Goal: Information Seeking & Learning: Learn about a topic

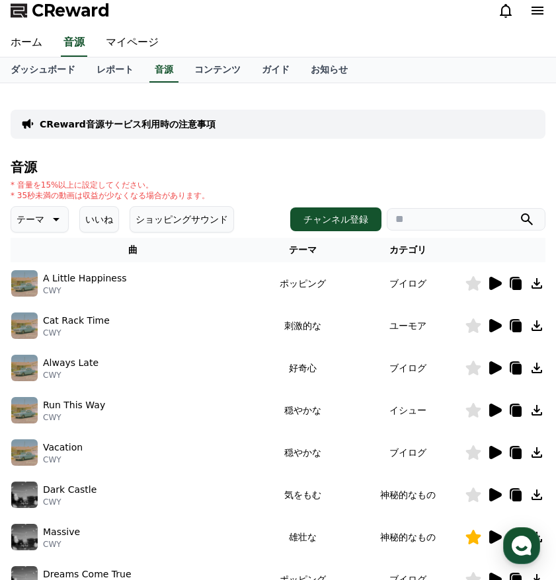
click at [494, 284] on icon at bounding box center [495, 283] width 13 height 13
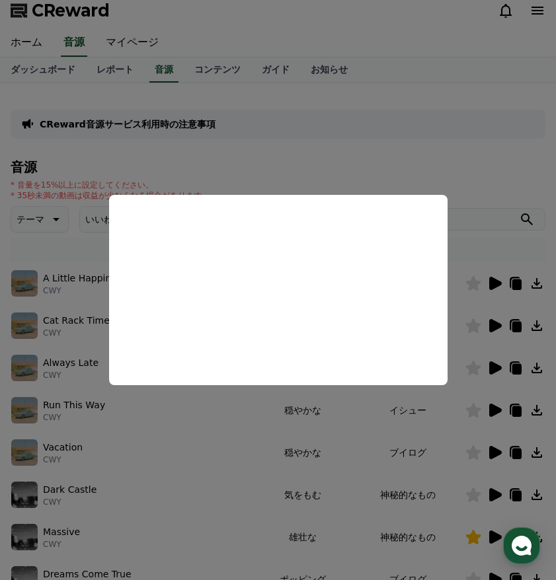
click at [131, 436] on button "close modal" at bounding box center [278, 290] width 556 height 580
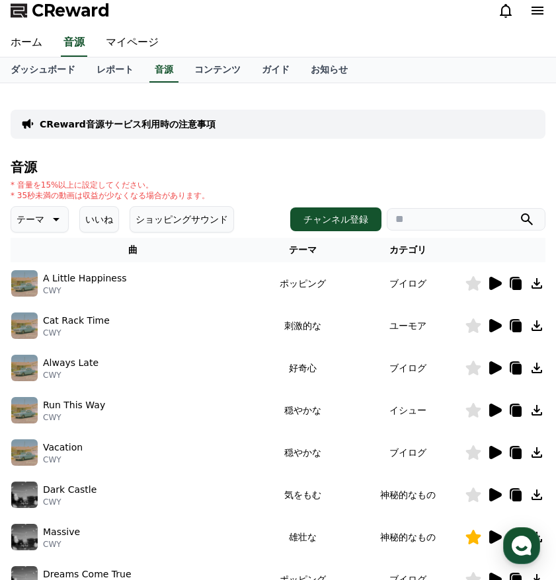
click at [492, 326] on icon at bounding box center [495, 325] width 13 height 13
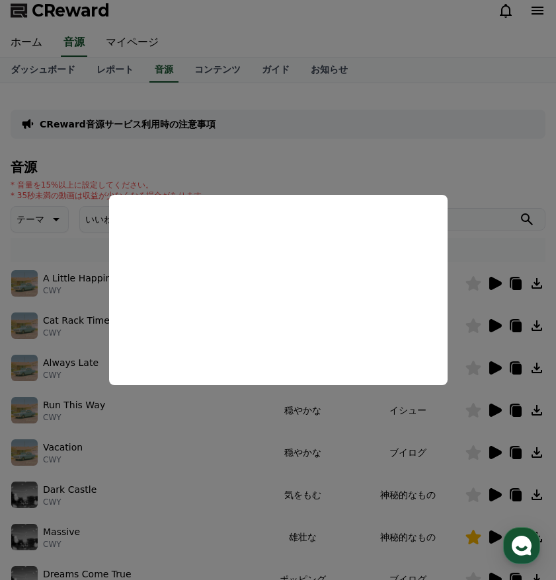
click at [166, 468] on button "close modal" at bounding box center [278, 290] width 556 height 580
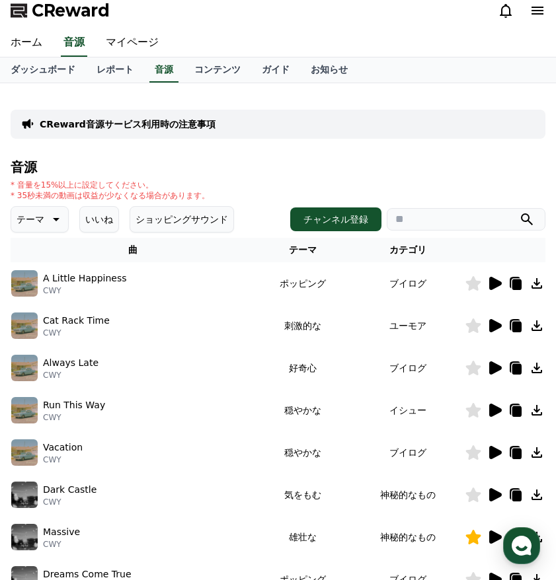
click at [498, 365] on icon at bounding box center [495, 367] width 13 height 13
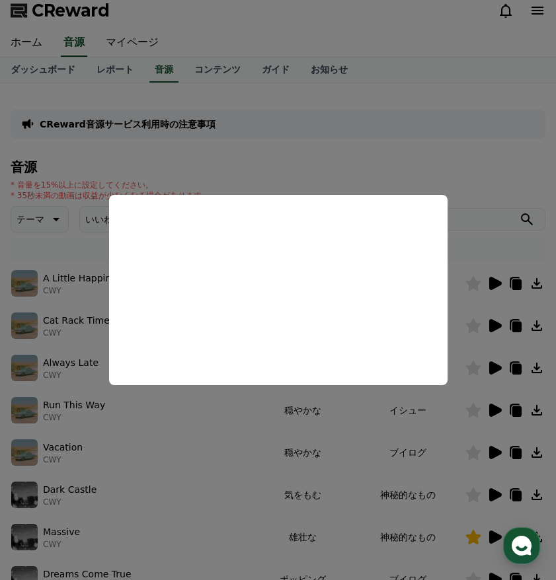
click at [490, 447] on button "close modal" at bounding box center [278, 290] width 556 height 580
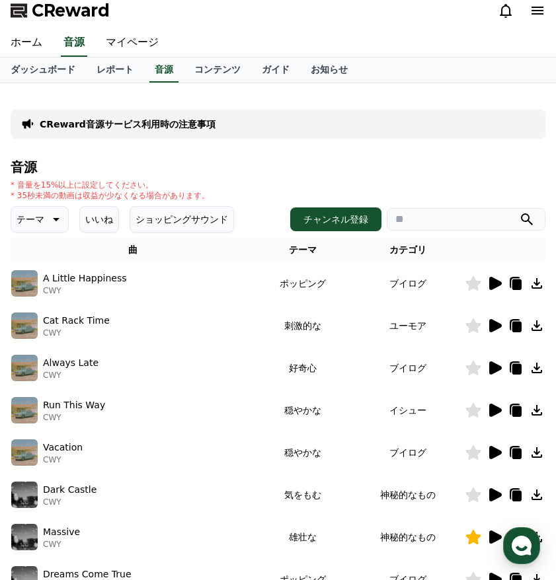
click at [490, 447] on icon at bounding box center [495, 452] width 13 height 13
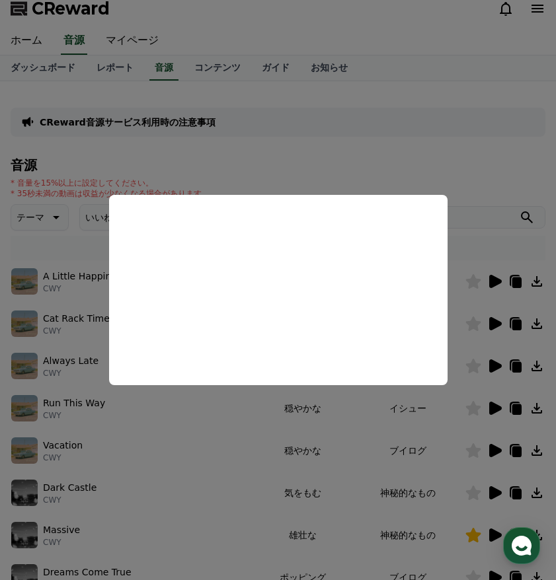
scroll to position [11, 0]
click at [493, 490] on button "close modal" at bounding box center [278, 290] width 556 height 580
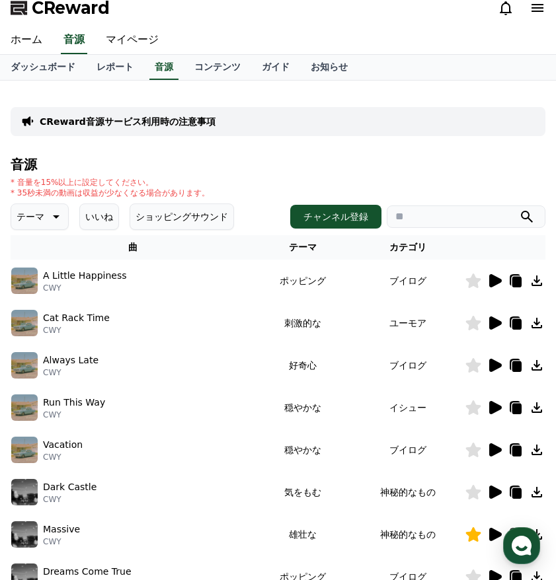
click at [492, 488] on icon at bounding box center [495, 492] width 13 height 13
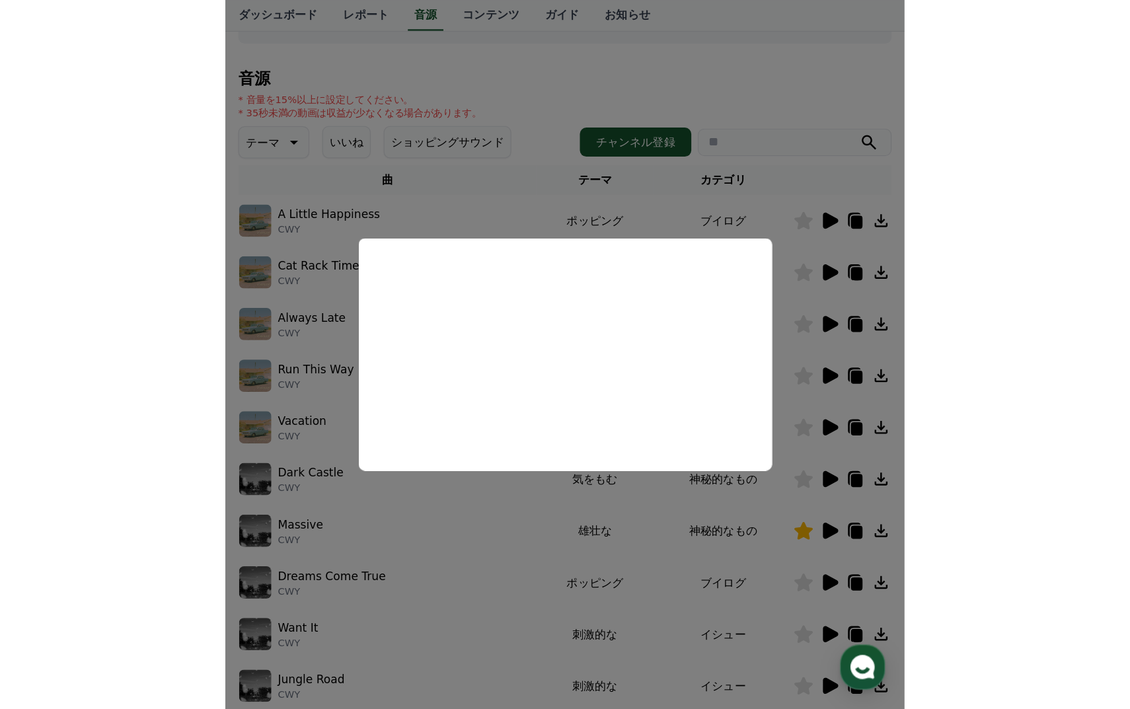
scroll to position [167, 0]
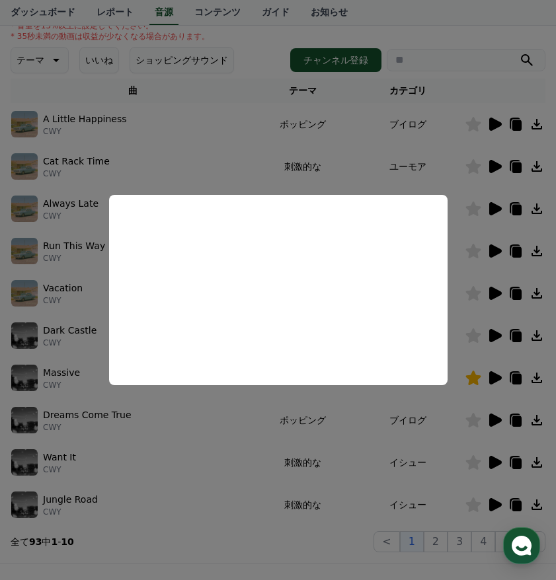
click at [482, 414] on button "close modal" at bounding box center [278, 290] width 556 height 580
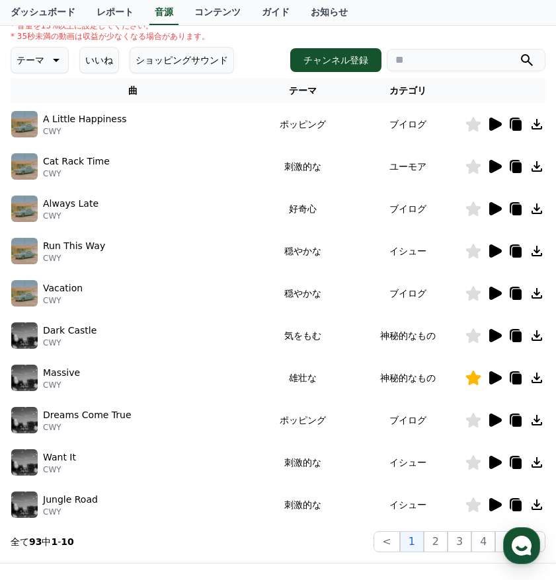
click at [497, 420] on icon at bounding box center [495, 420] width 13 height 13
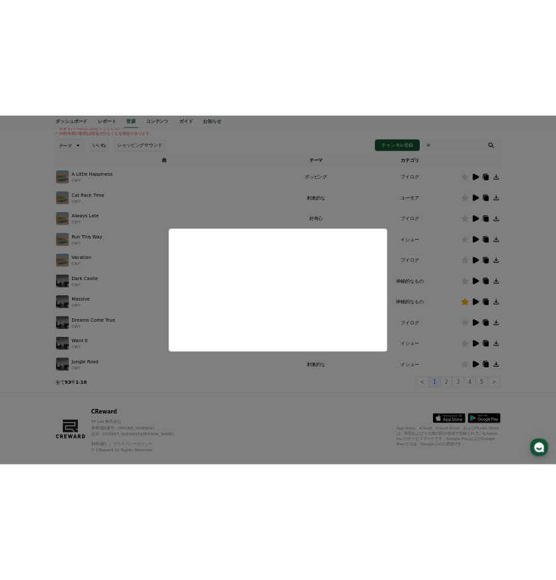
scroll to position [402, 0]
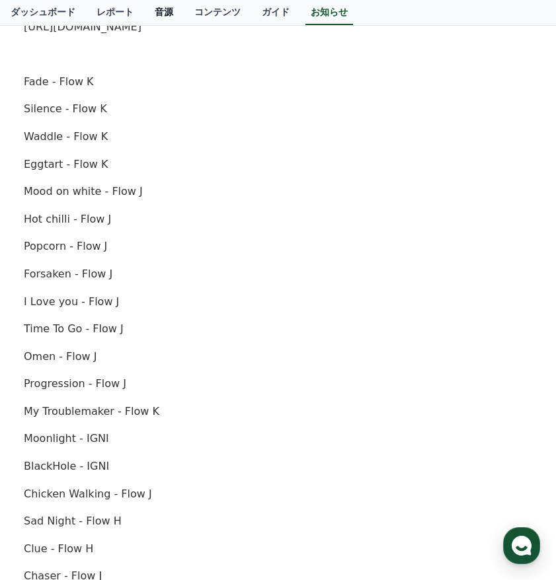
click at [162, 15] on link "音源" at bounding box center [164, 12] width 40 height 25
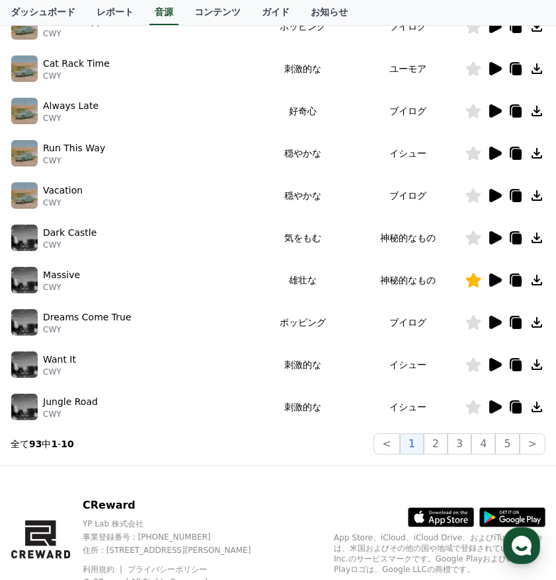
scroll to position [293, 0]
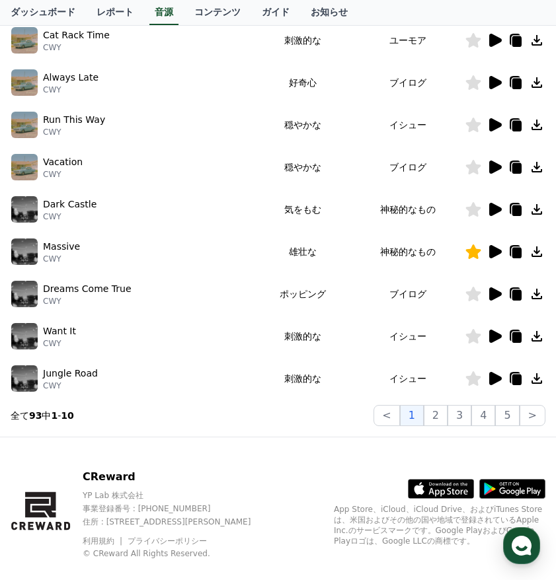
click at [496, 337] on icon at bounding box center [495, 336] width 13 height 13
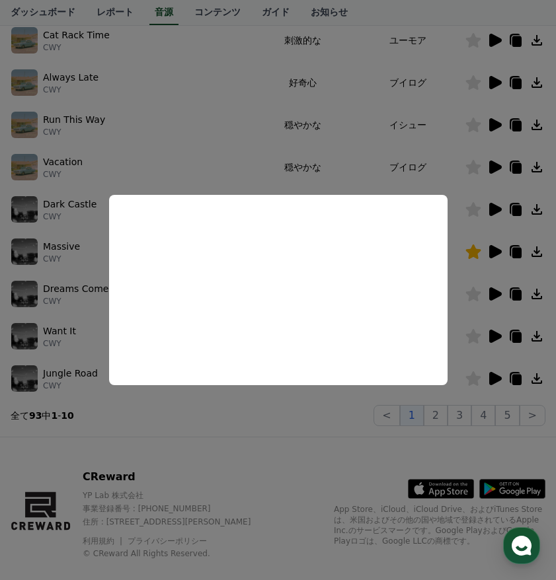
click at [498, 379] on button "close modal" at bounding box center [278, 290] width 556 height 580
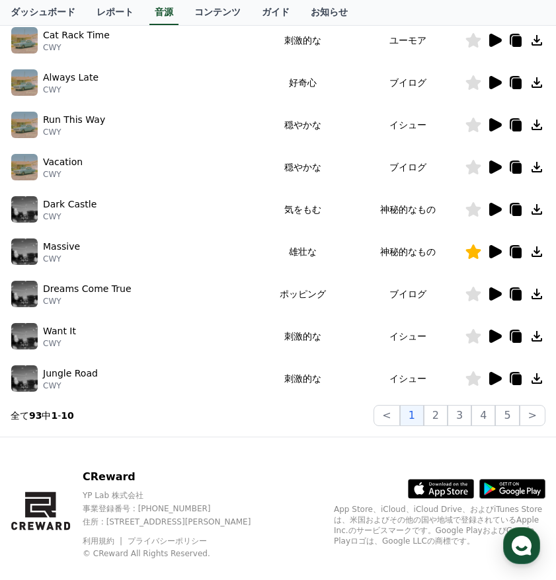
click at [495, 377] on icon at bounding box center [495, 378] width 13 height 13
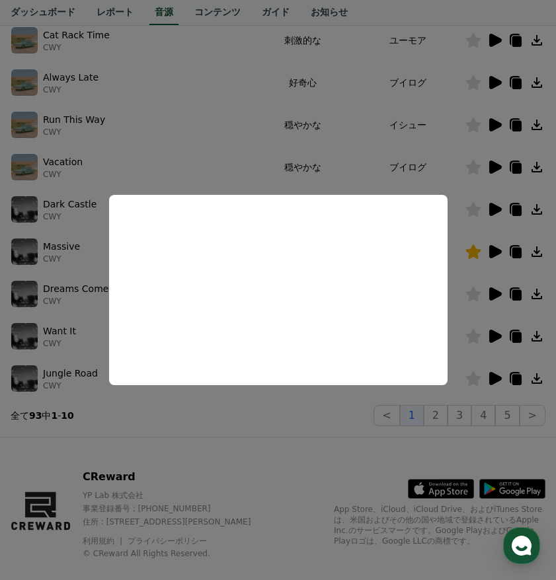
click at [325, 426] on button "close modal" at bounding box center [278, 290] width 556 height 580
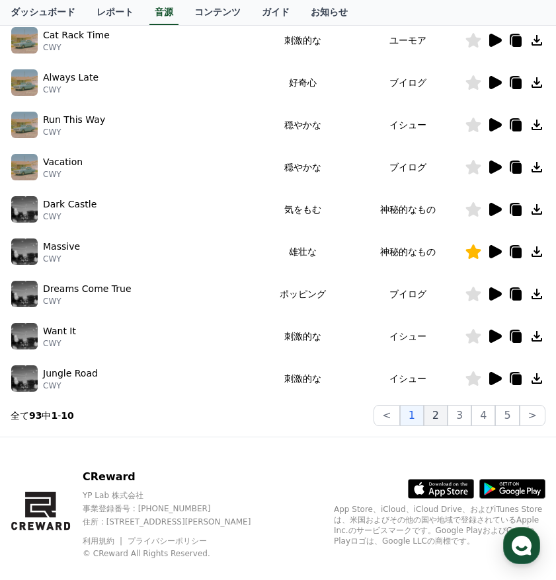
click at [447, 416] on button "2" at bounding box center [436, 415] width 24 height 21
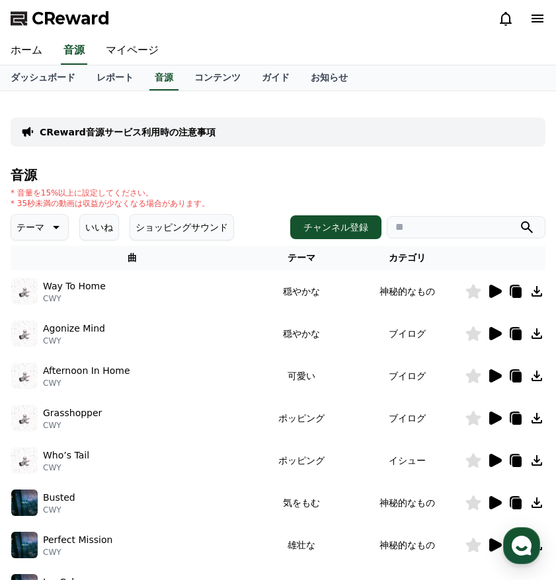
click at [494, 285] on icon at bounding box center [494, 292] width 16 height 16
click at [494, 289] on icon at bounding box center [495, 291] width 13 height 13
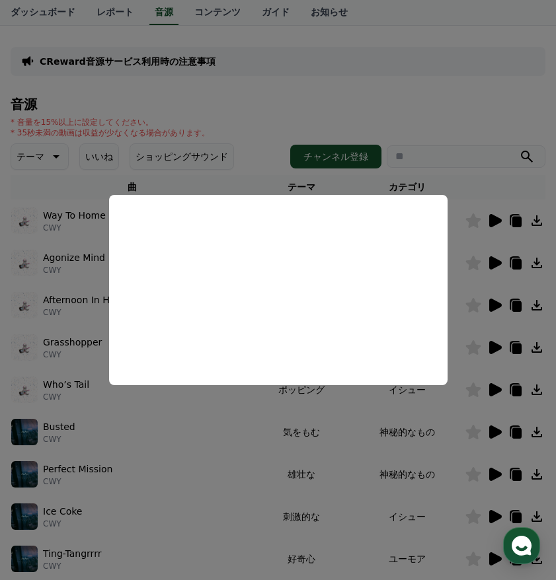
scroll to position [73, 0]
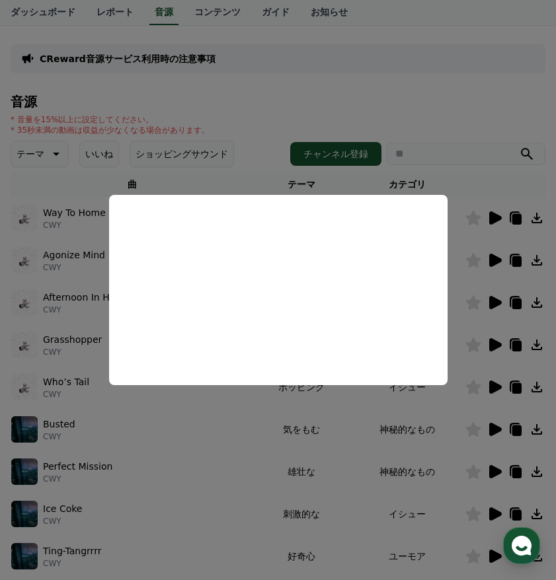
click at [496, 430] on button "close modal" at bounding box center [278, 290] width 556 height 580
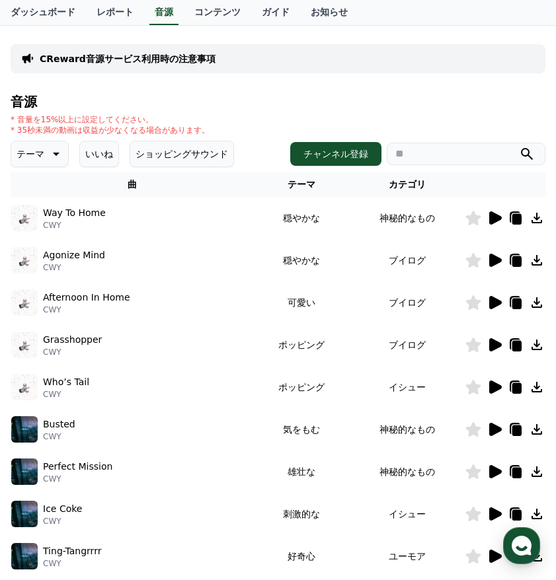
click at [491, 301] on icon at bounding box center [495, 302] width 13 height 13
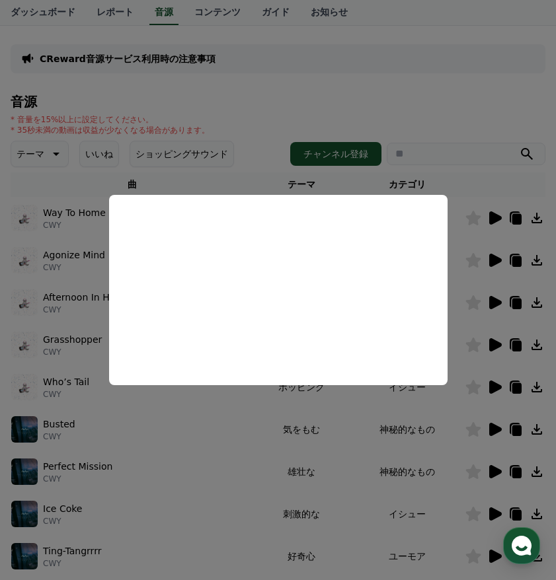
click at [495, 426] on button "close modal" at bounding box center [278, 290] width 556 height 580
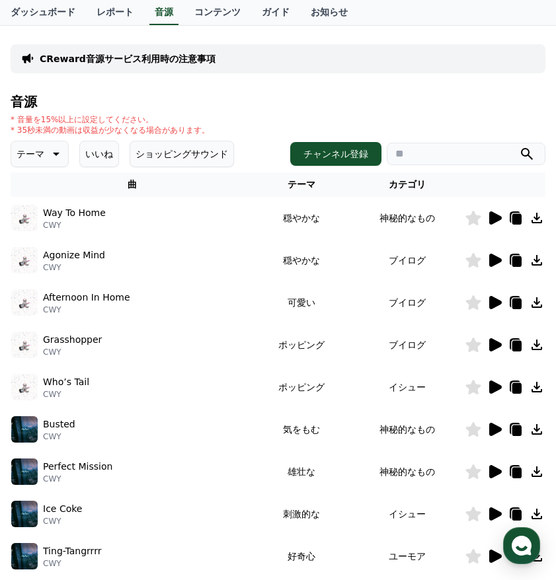
click at [495, 426] on icon at bounding box center [495, 429] width 13 height 13
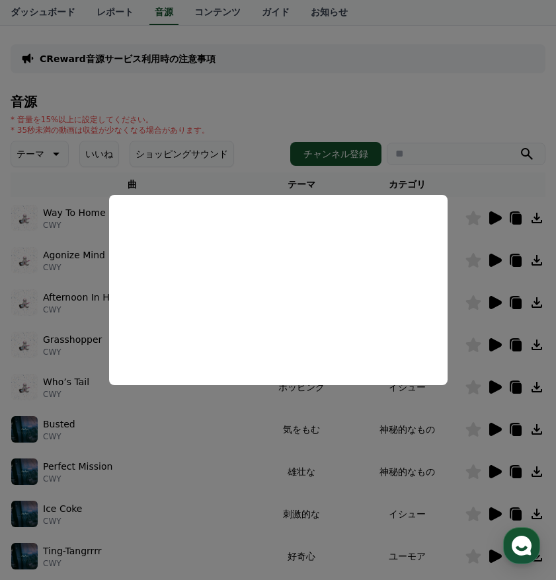
click at [469, 432] on button "close modal" at bounding box center [278, 290] width 556 height 580
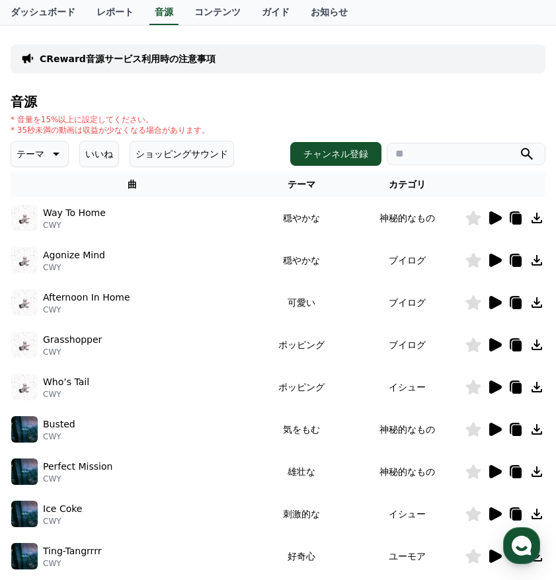
click at [494, 427] on icon at bounding box center [495, 429] width 13 height 13
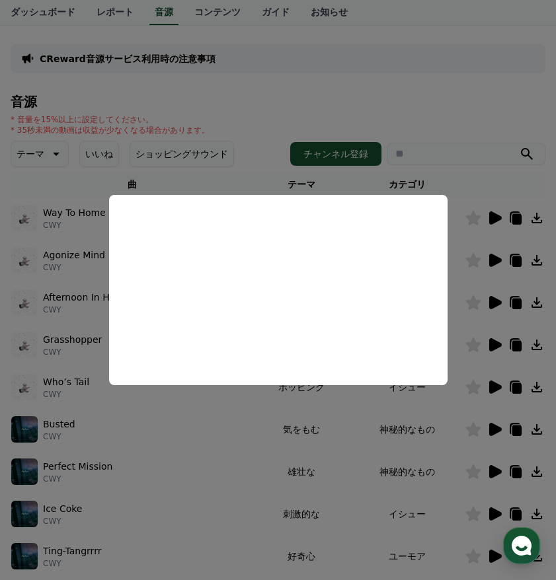
click at [492, 471] on button "close modal" at bounding box center [278, 290] width 556 height 580
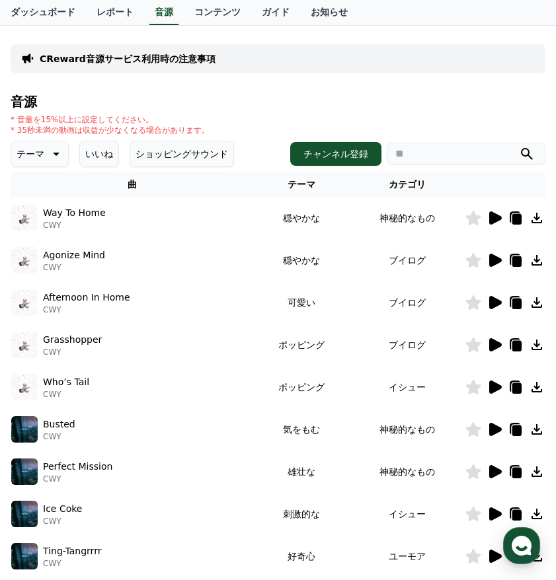
click at [492, 471] on icon at bounding box center [495, 471] width 13 height 13
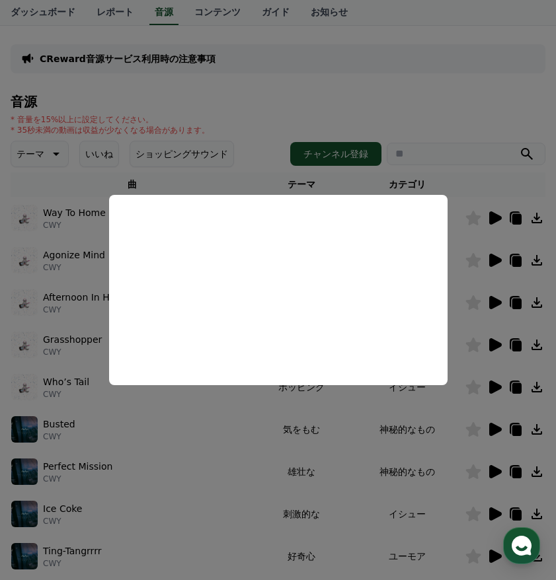
click at [473, 471] on button "close modal" at bounding box center [278, 290] width 556 height 580
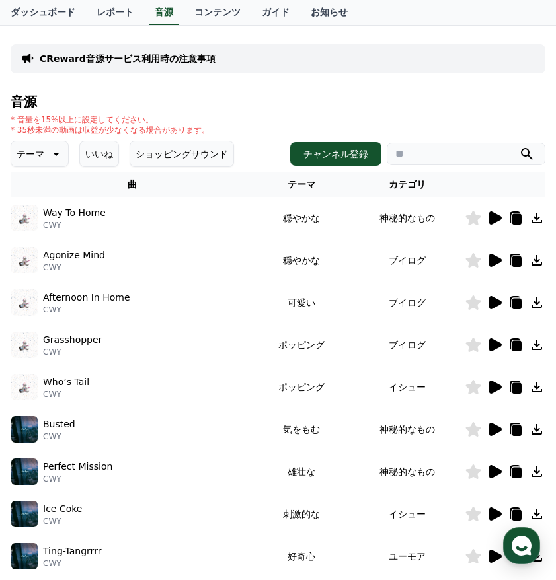
click at [473, 471] on icon at bounding box center [473, 472] width 15 height 15
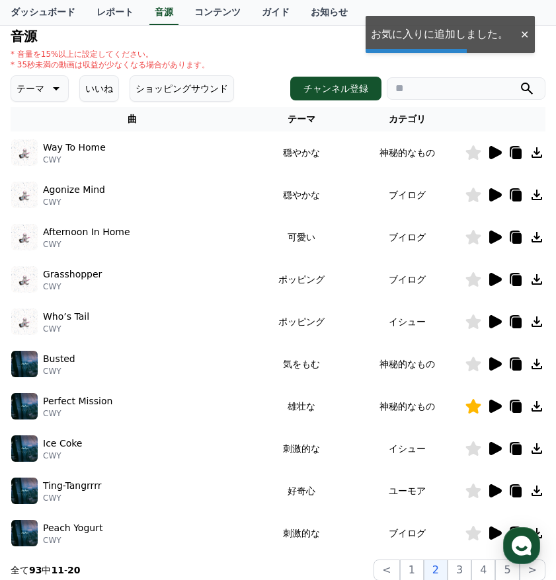
scroll to position [141, 0]
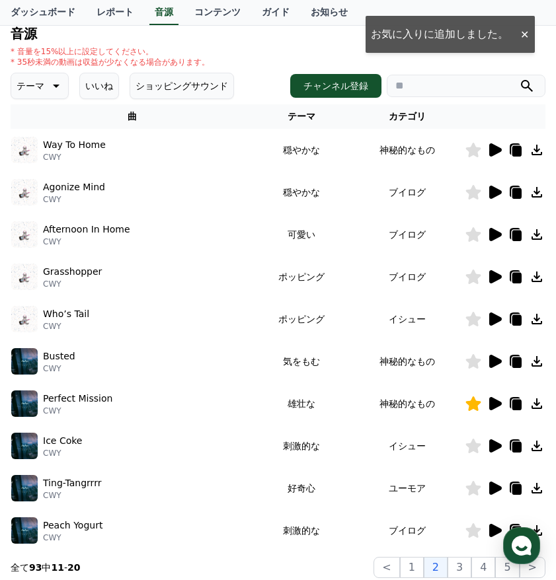
click at [494, 447] on icon at bounding box center [495, 445] width 13 height 13
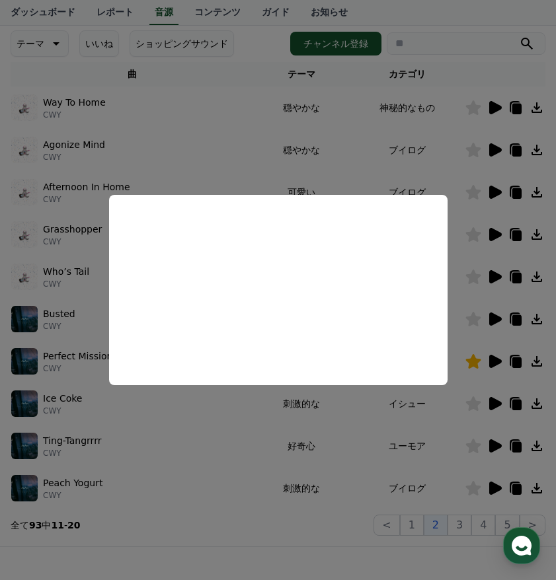
scroll to position [187, 0]
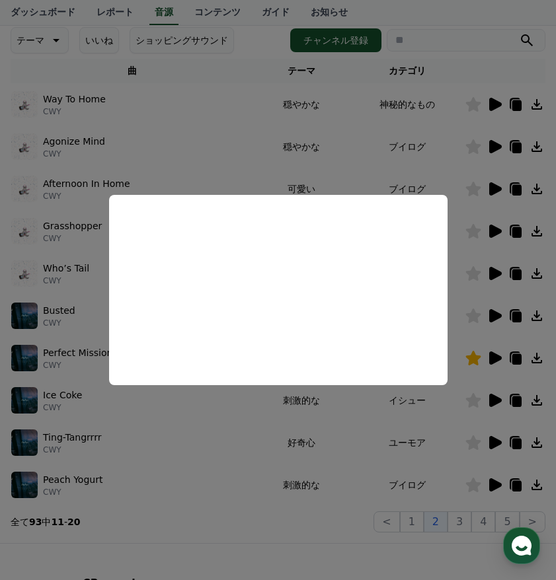
click at [268, 474] on button "close modal" at bounding box center [278, 290] width 556 height 580
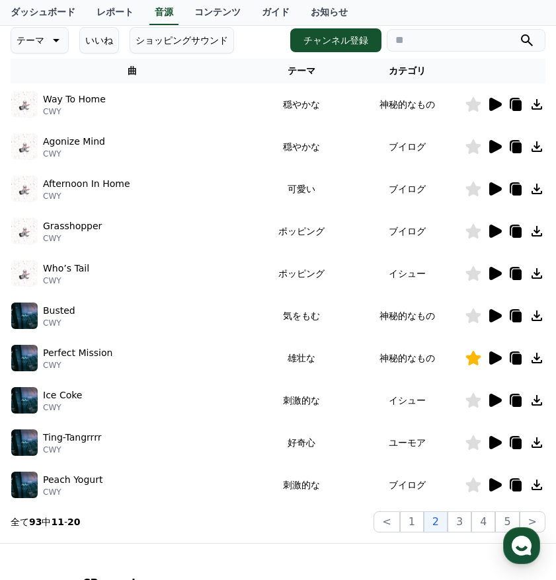
click at [53, 44] on icon at bounding box center [55, 40] width 16 height 16
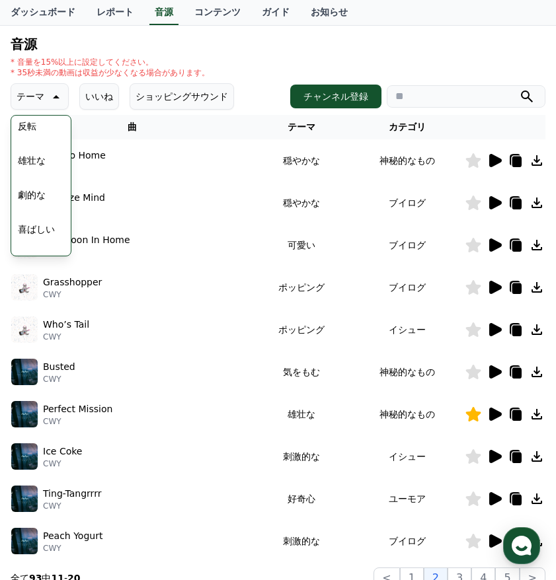
scroll to position [245, 0]
click at [29, 163] on button "雄壮な" at bounding box center [32, 161] width 38 height 29
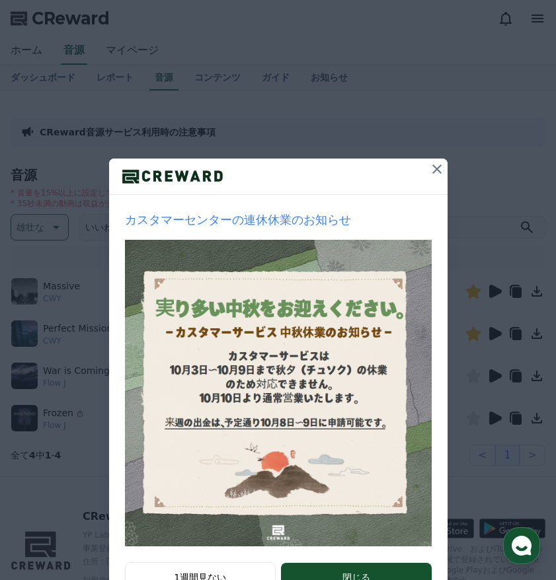
click at [432, 168] on icon at bounding box center [436, 169] width 9 height 9
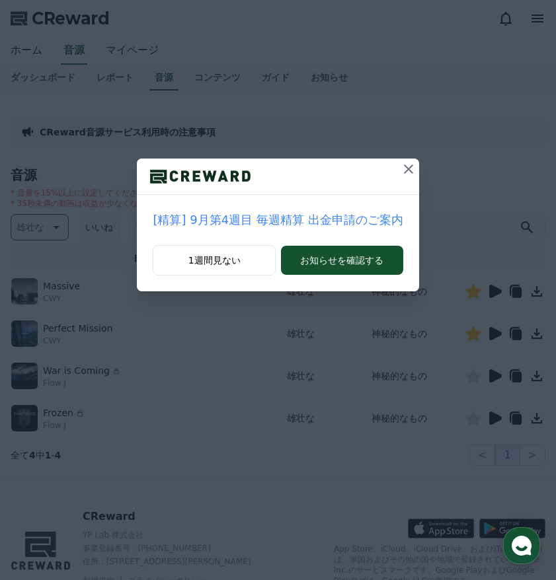
click at [407, 165] on icon at bounding box center [408, 169] width 16 height 16
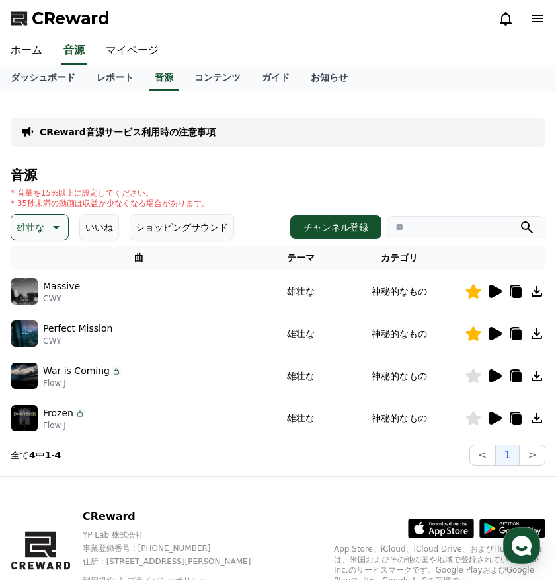
click at [494, 374] on icon at bounding box center [495, 375] width 13 height 13
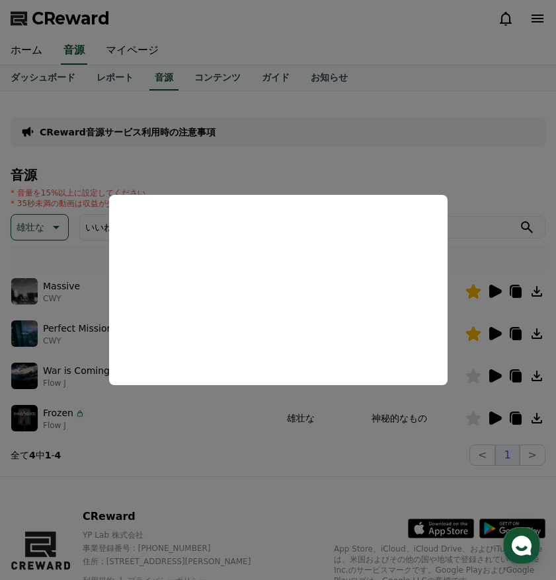
click at [498, 414] on button "close modal" at bounding box center [278, 290] width 556 height 580
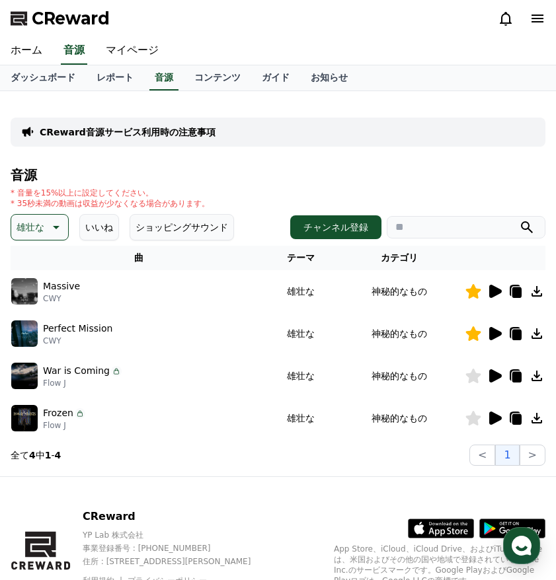
click at [497, 417] on icon at bounding box center [495, 418] width 13 height 13
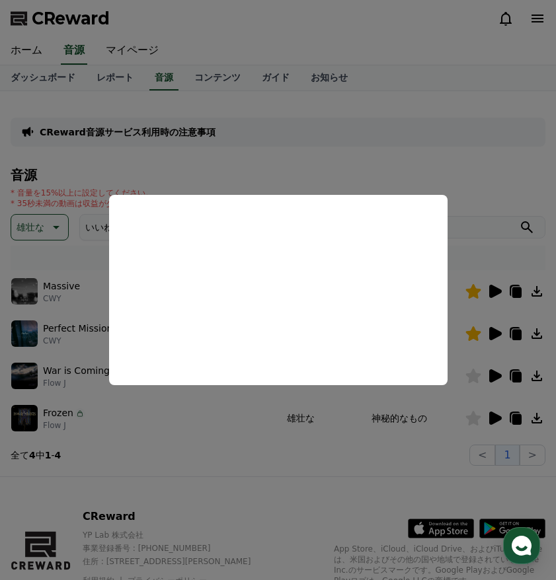
click at [274, 161] on button "close modal" at bounding box center [278, 290] width 556 height 580
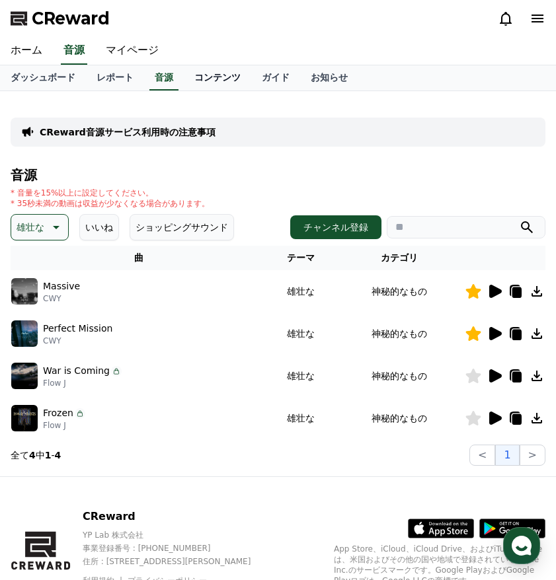
click at [214, 72] on link "コンテンツ" at bounding box center [217, 77] width 67 height 25
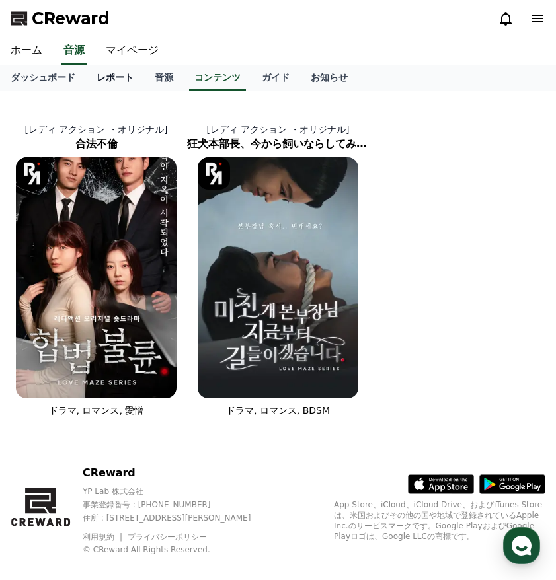
click at [128, 80] on link "レポート" at bounding box center [115, 77] width 58 height 25
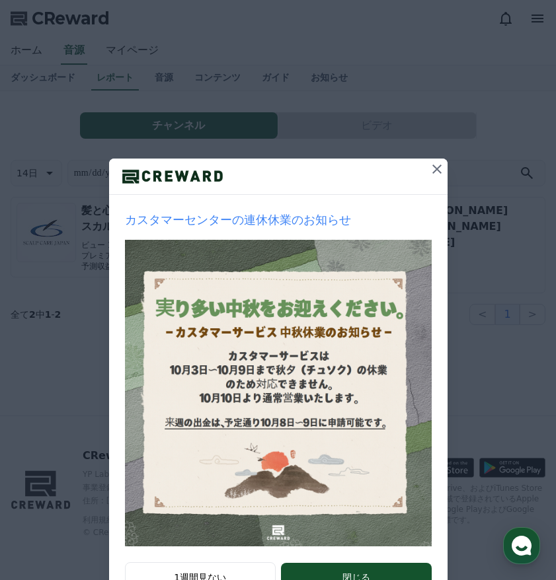
click at [429, 169] on icon at bounding box center [437, 169] width 16 height 16
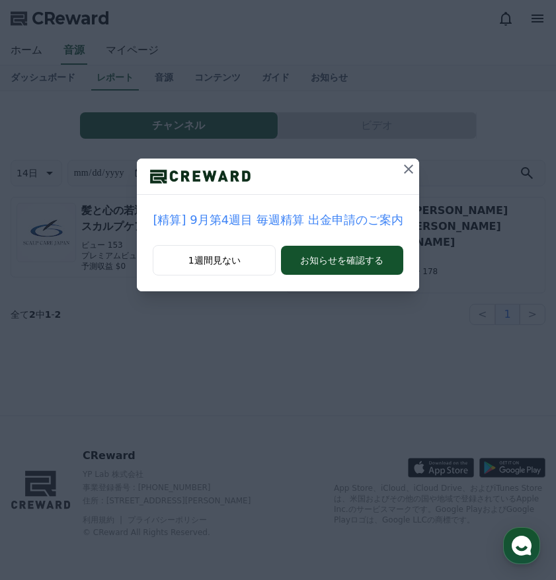
click at [404, 167] on icon at bounding box center [408, 169] width 9 height 9
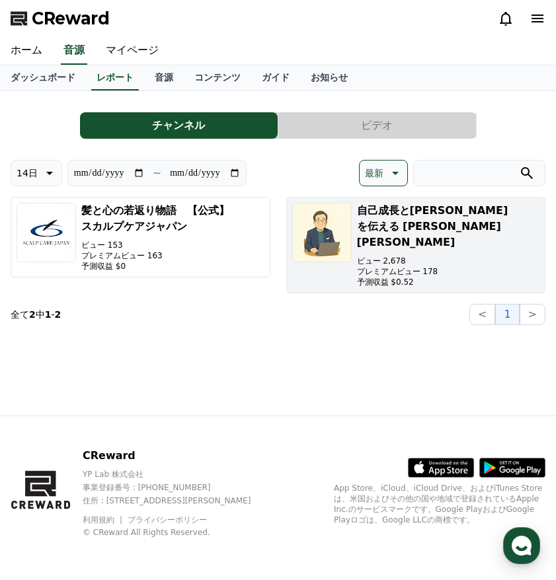
click at [377, 266] on p "プレミアムビュー 178" at bounding box center [448, 271] width 183 height 11
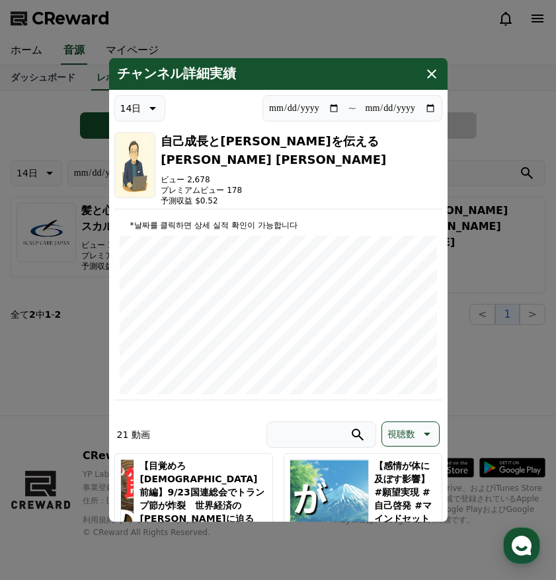
click at [433, 69] on icon "modal" at bounding box center [432, 74] width 16 height 16
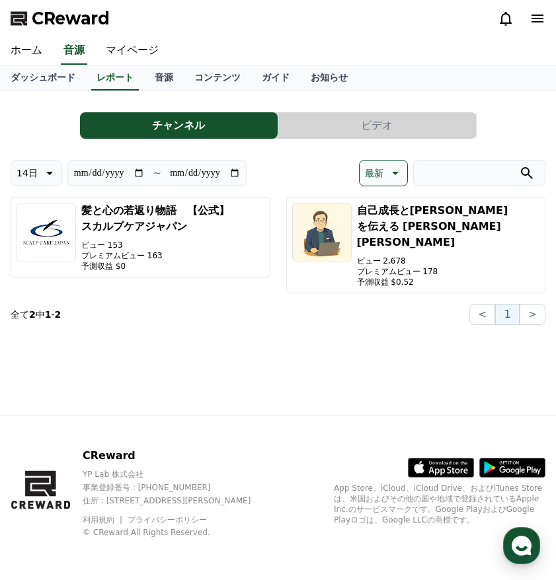
click at [391, 131] on button "ビデオ" at bounding box center [377, 125] width 198 height 26
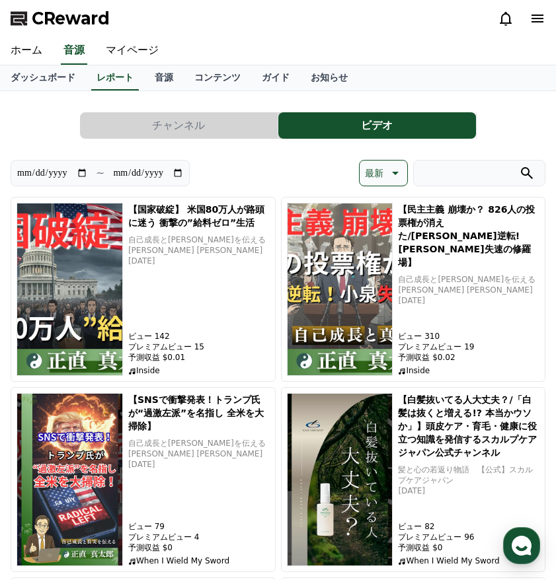
click at [233, 132] on button "チャンネル" at bounding box center [179, 125] width 198 height 26
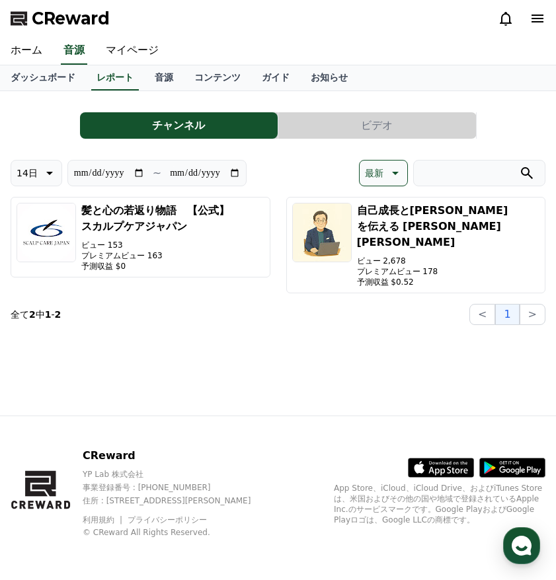
click at [336, 122] on button "ビデオ" at bounding box center [377, 125] width 198 height 26
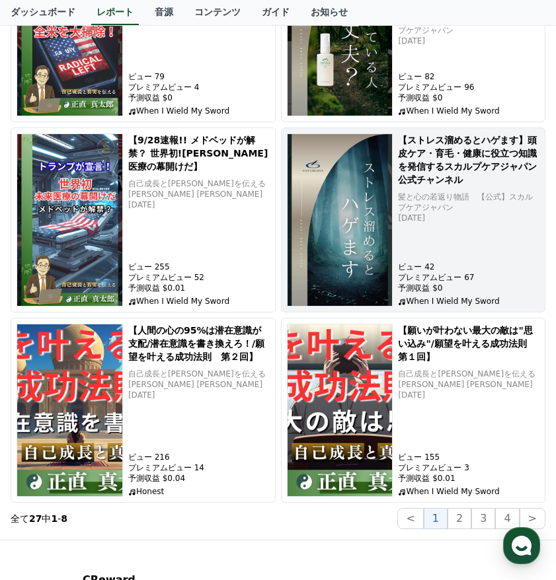
scroll to position [574, 0]
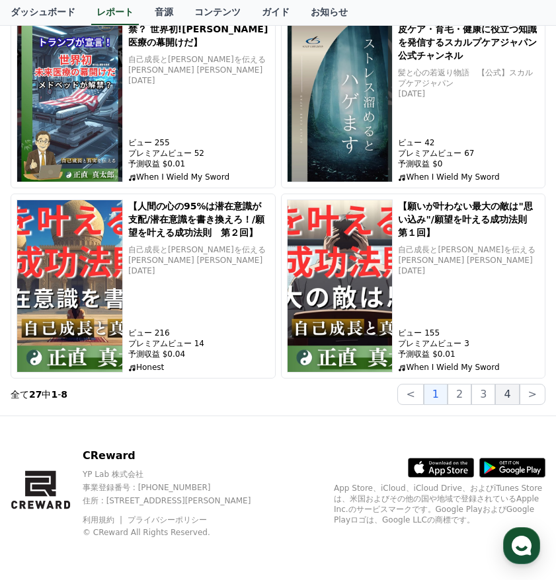
click at [510, 394] on button "4" at bounding box center [507, 394] width 24 height 21
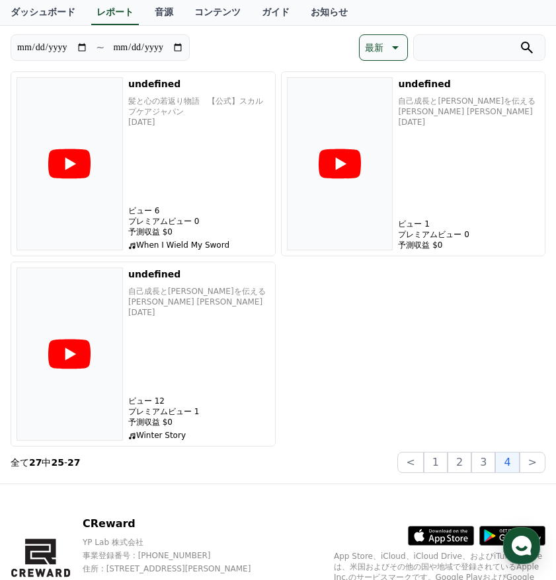
scroll to position [178, 0]
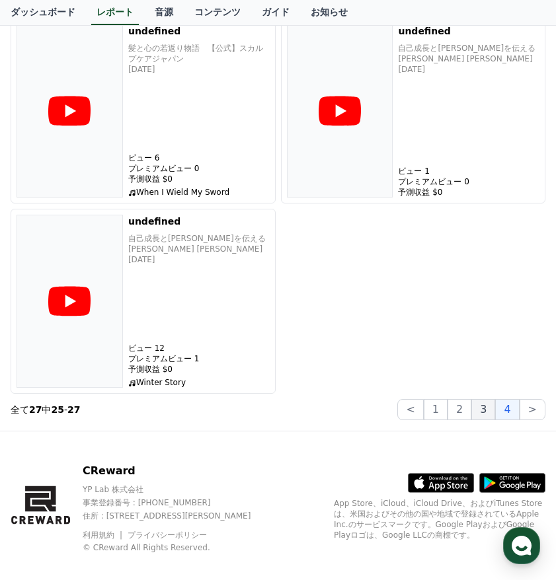
click at [484, 410] on button "3" at bounding box center [483, 409] width 24 height 21
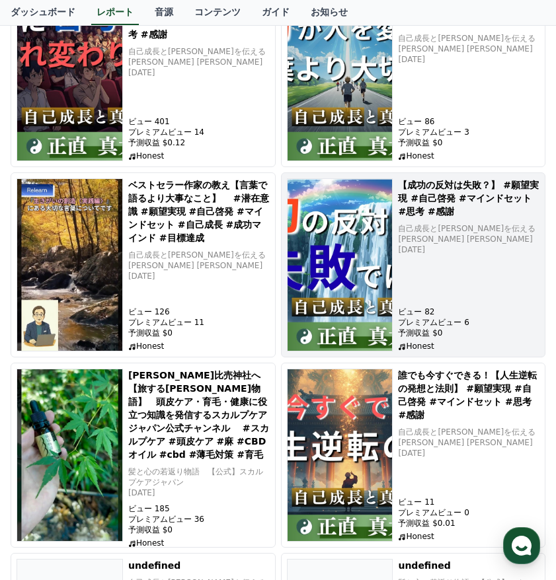
scroll to position [499, 0]
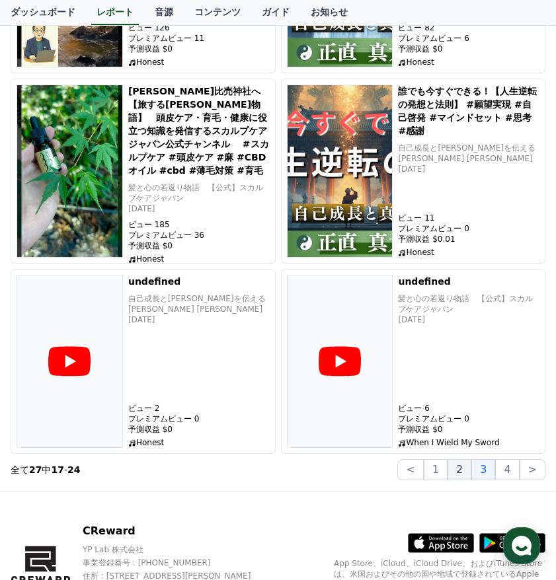
click at [463, 469] on button "2" at bounding box center [459, 469] width 24 height 21
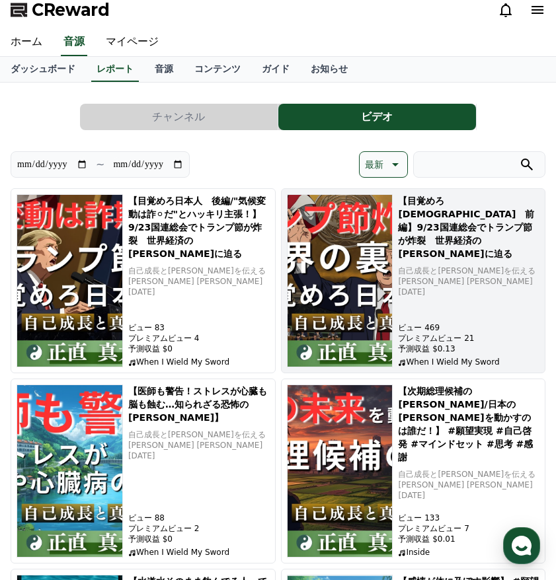
scroll to position [0, 0]
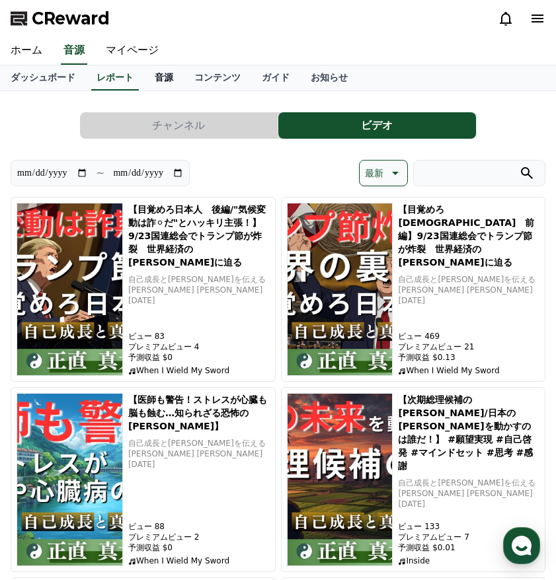
click at [173, 71] on link "音源" at bounding box center [164, 77] width 40 height 25
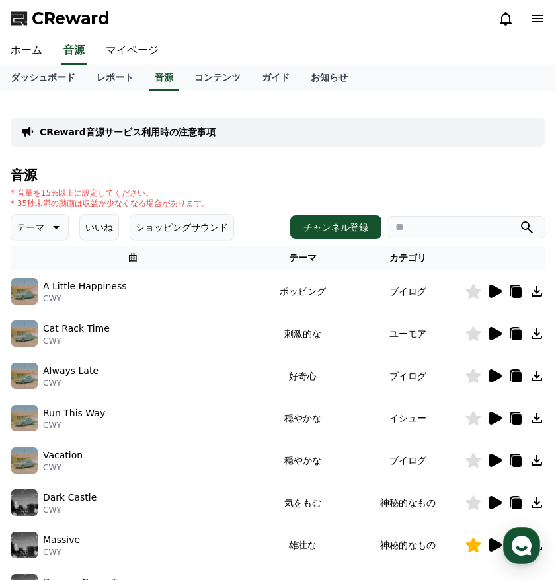
click at [439, 231] on input "search" at bounding box center [466, 227] width 159 height 22
type input "******"
click at [519, 219] on button "submit" at bounding box center [527, 227] width 16 height 16
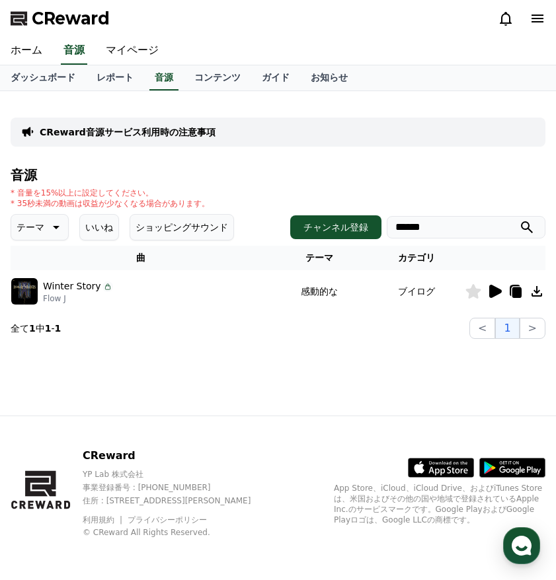
click at [496, 295] on icon at bounding box center [495, 291] width 13 height 13
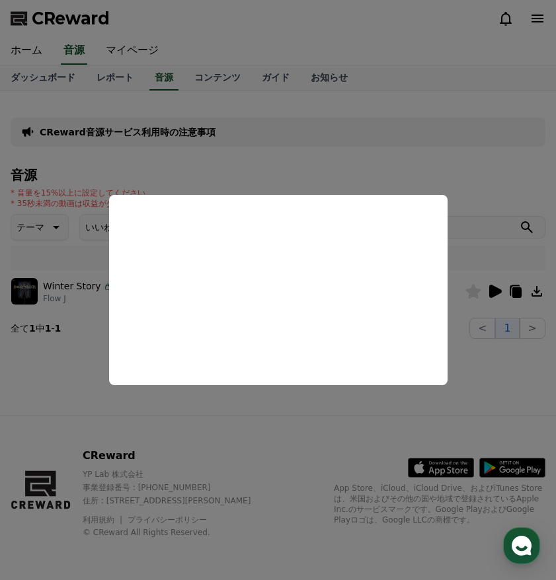
click at [198, 421] on button "close modal" at bounding box center [278, 290] width 556 height 580
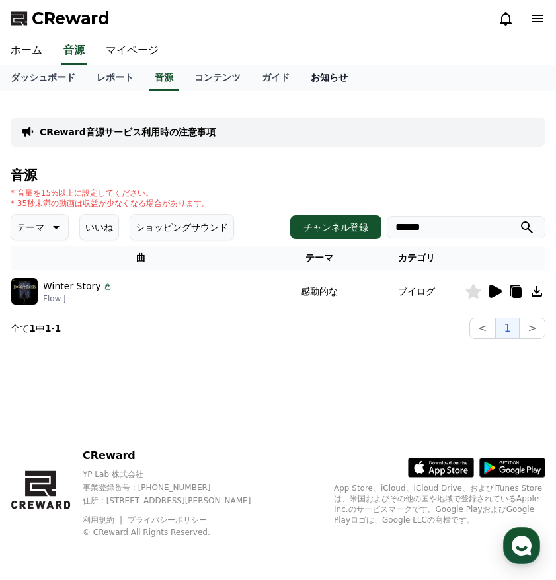
click at [334, 75] on link "お知らせ" at bounding box center [329, 77] width 58 height 25
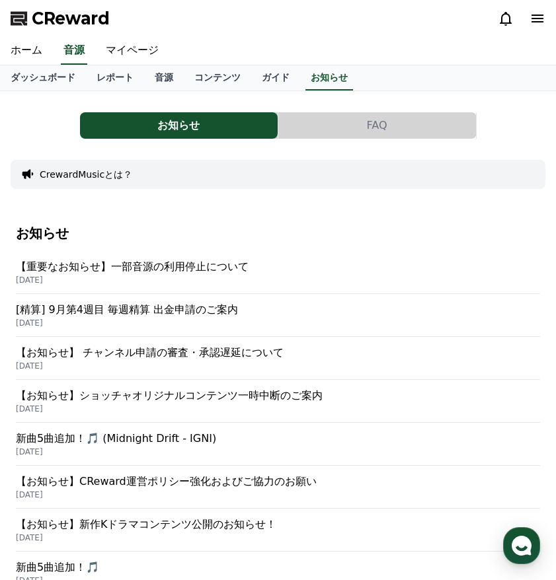
click at [200, 270] on p "【重要なお知らせ】一部音源の利用停止について" at bounding box center [278, 267] width 524 height 16
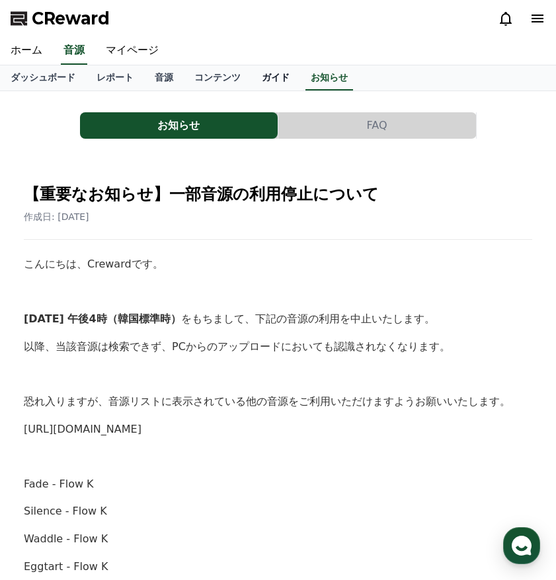
click at [287, 78] on link "ガイド" at bounding box center [275, 77] width 49 height 25
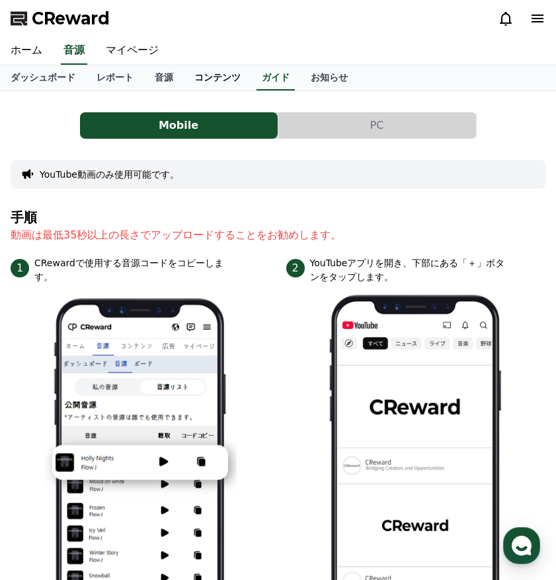
click at [206, 78] on link "コンテンツ" at bounding box center [217, 77] width 67 height 25
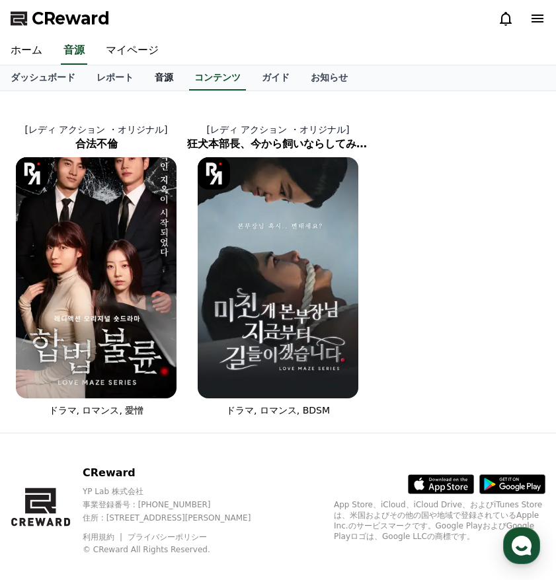
click at [167, 83] on link "音源" at bounding box center [164, 77] width 40 height 25
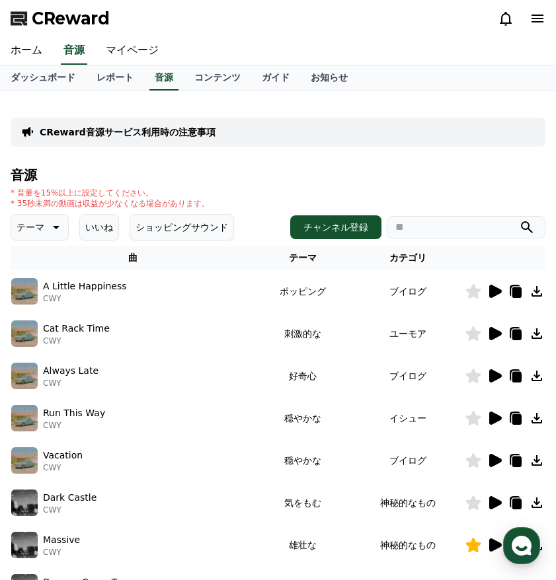
click at [474, 226] on input "search" at bounding box center [466, 227] width 159 height 22
type input "******"
click at [519, 219] on button "submit" at bounding box center [527, 227] width 16 height 16
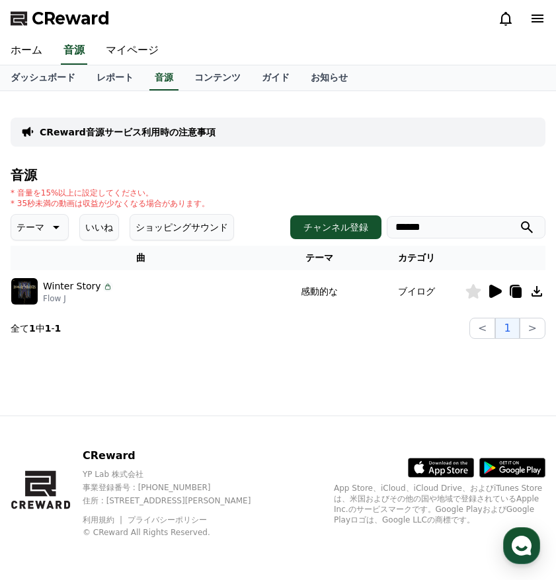
click at [477, 297] on icon at bounding box center [473, 291] width 15 height 15
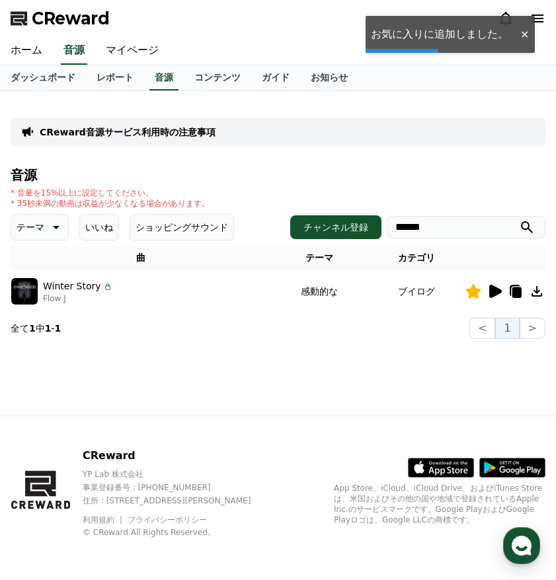
click at [492, 292] on icon at bounding box center [495, 291] width 13 height 13
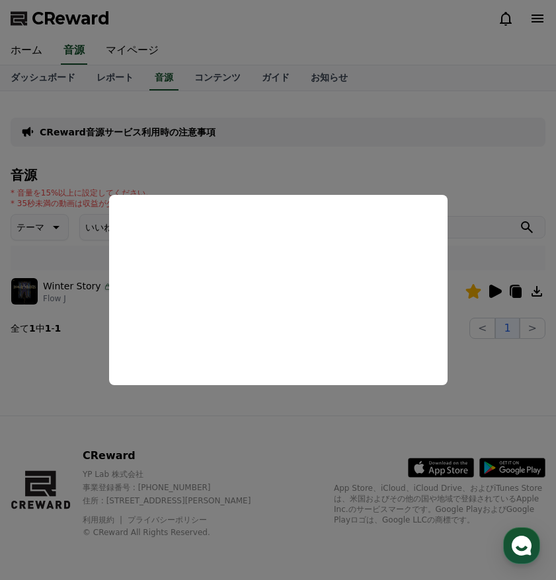
click at [481, 393] on button "close modal" at bounding box center [278, 290] width 556 height 580
